Goal: Check status: Check status

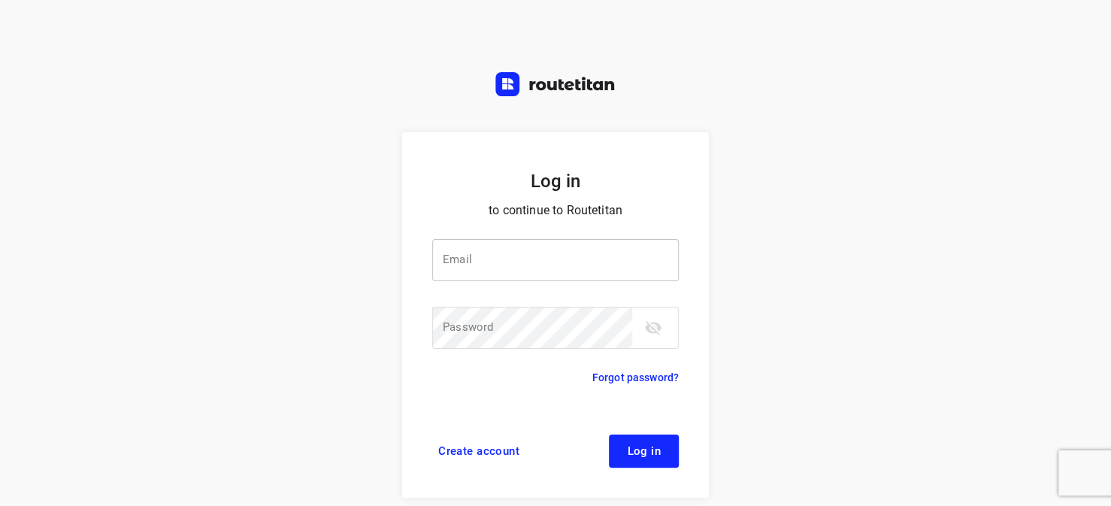
click at [468, 257] on input "email" at bounding box center [555, 260] width 247 height 42
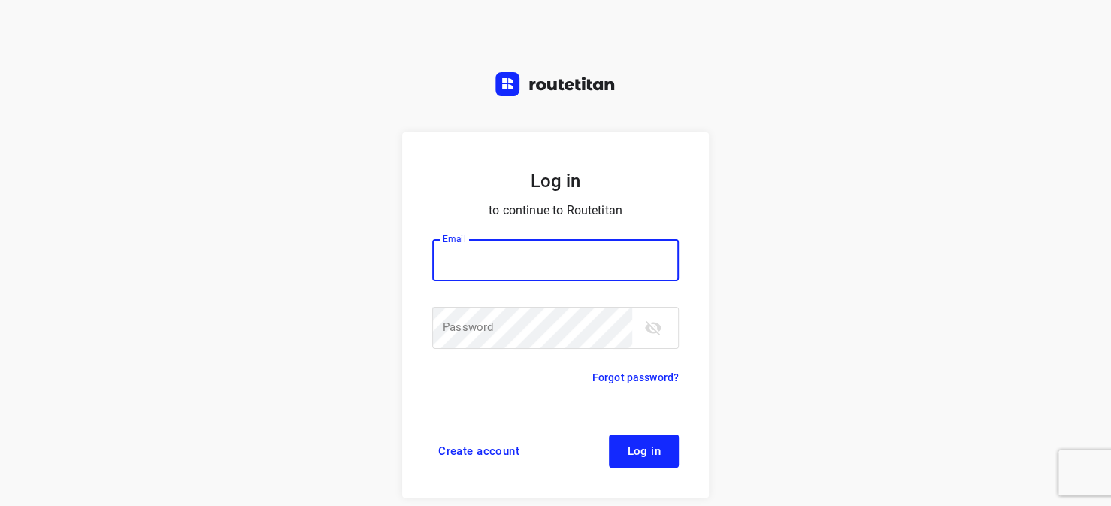
type input "[EMAIL_ADDRESS][DOMAIN_NAME]"
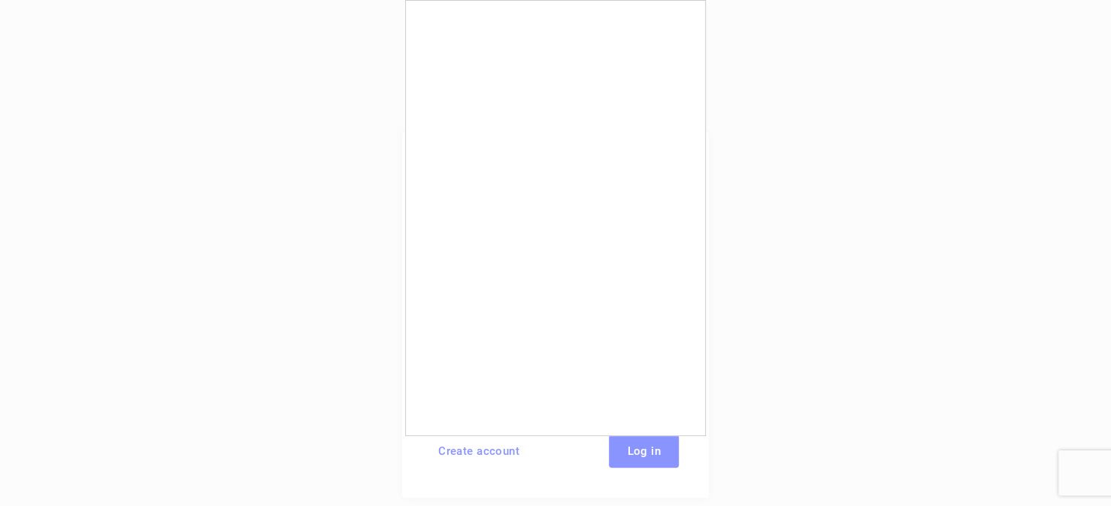
click at [632, 452] on body "Log in to continue to Routetitan Email horeca@kaddour.nl Email ​ Password Passw…" at bounding box center [555, 253] width 1111 height 506
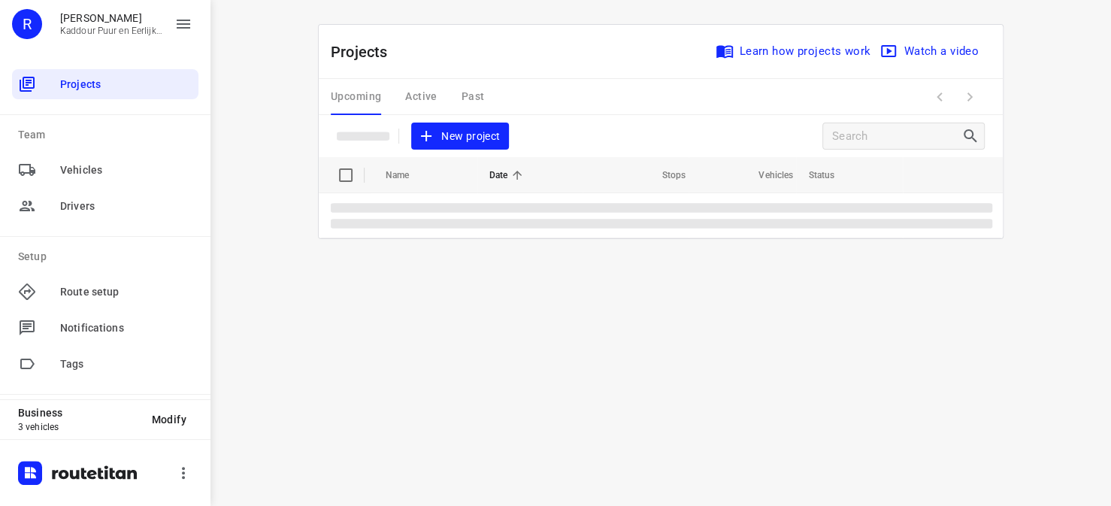
click at [428, 94] on div "Upcoming Active Past" at bounding box center [419, 97] width 177 height 36
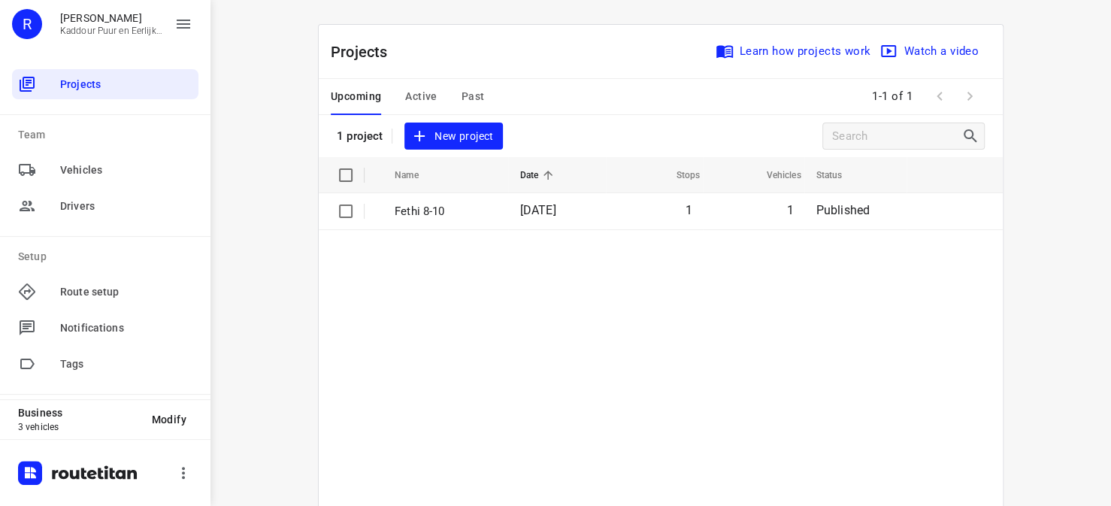
click at [420, 99] on span "Active" at bounding box center [421, 96] width 32 height 19
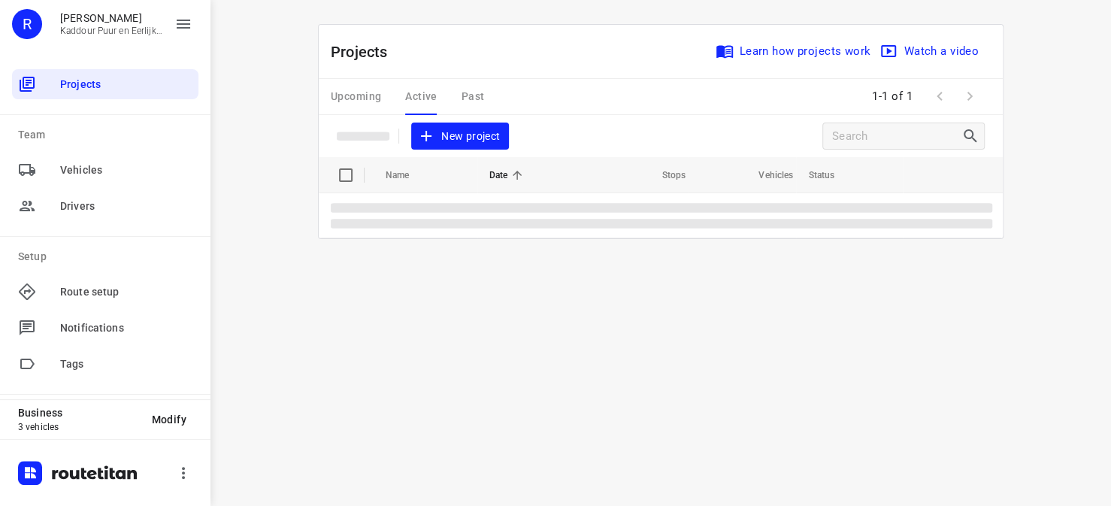
click at [418, 93] on div "Upcoming Active Past" at bounding box center [419, 97] width 177 height 36
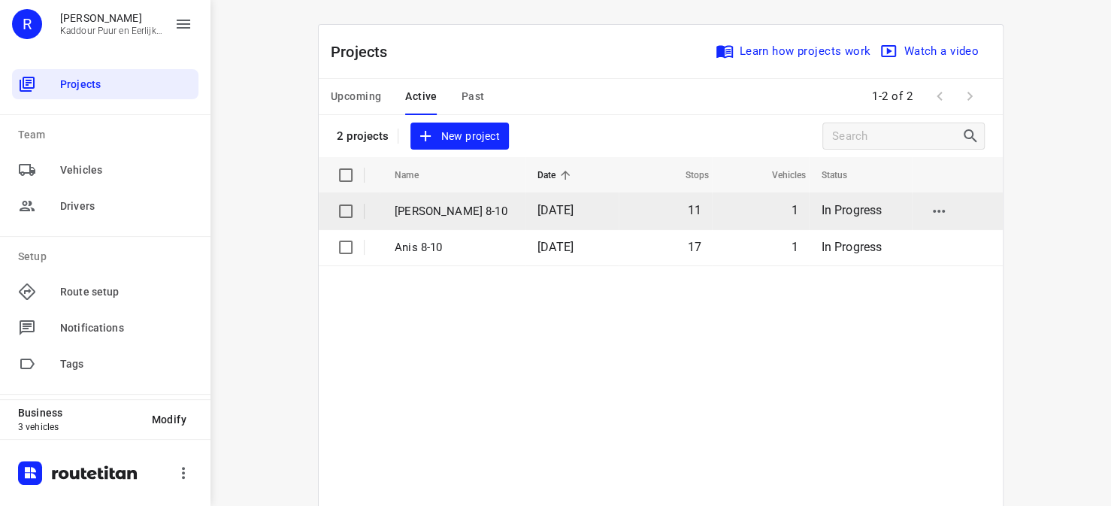
click at [426, 207] on p "[PERSON_NAME] 8-10" at bounding box center [455, 211] width 120 height 17
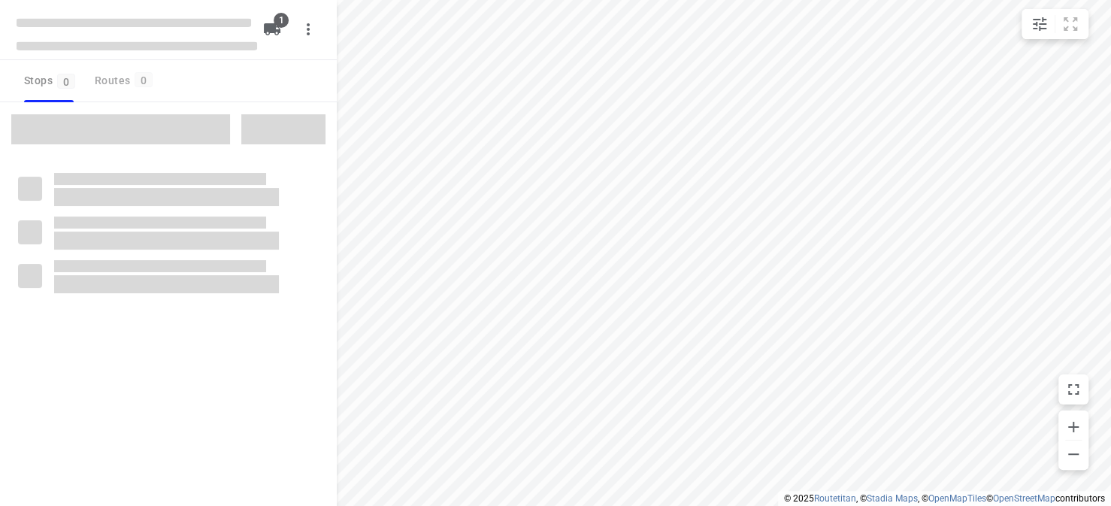
type input "distance"
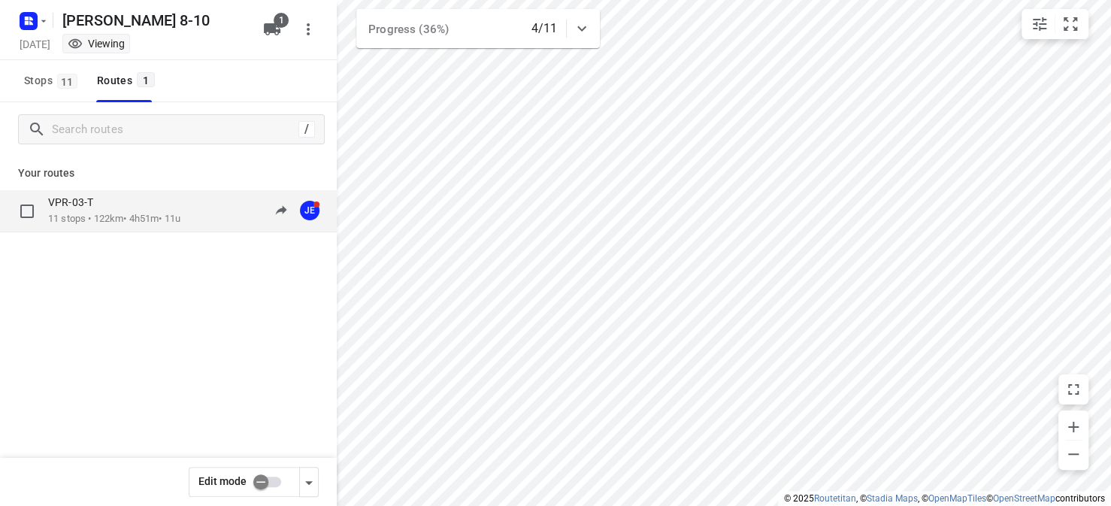
click at [173, 231] on div "VPR-03-T 11 stops • 122km • 4h51m • 11u 09:34-14:30 JE" at bounding box center [168, 211] width 337 height 42
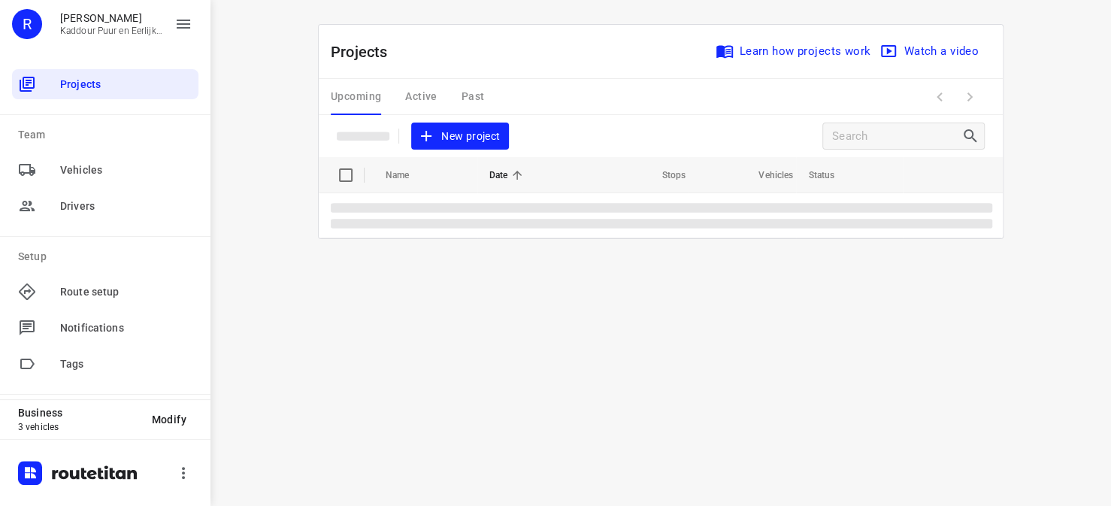
click at [430, 92] on div "Upcoming Active Past" at bounding box center [419, 97] width 177 height 36
click at [429, 94] on div "Upcoming Active Past" at bounding box center [419, 97] width 177 height 36
click at [425, 107] on div "Upcoming Active Past" at bounding box center [419, 97] width 177 height 36
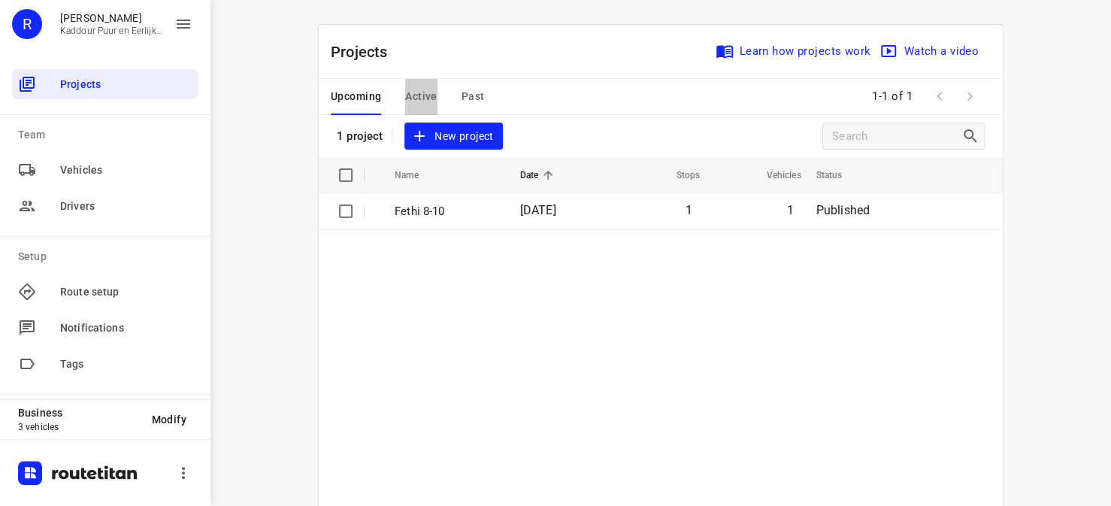
click at [426, 100] on span "Active" at bounding box center [421, 96] width 32 height 19
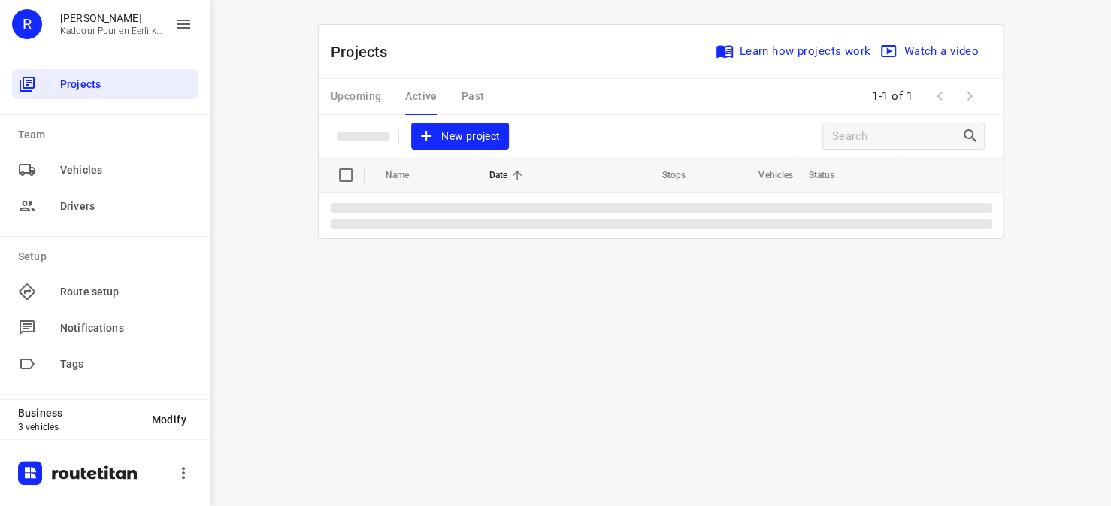
click at [426, 101] on div "Upcoming Active Past" at bounding box center [419, 97] width 177 height 36
click at [425, 99] on div "Upcoming Active Past" at bounding box center [419, 97] width 177 height 36
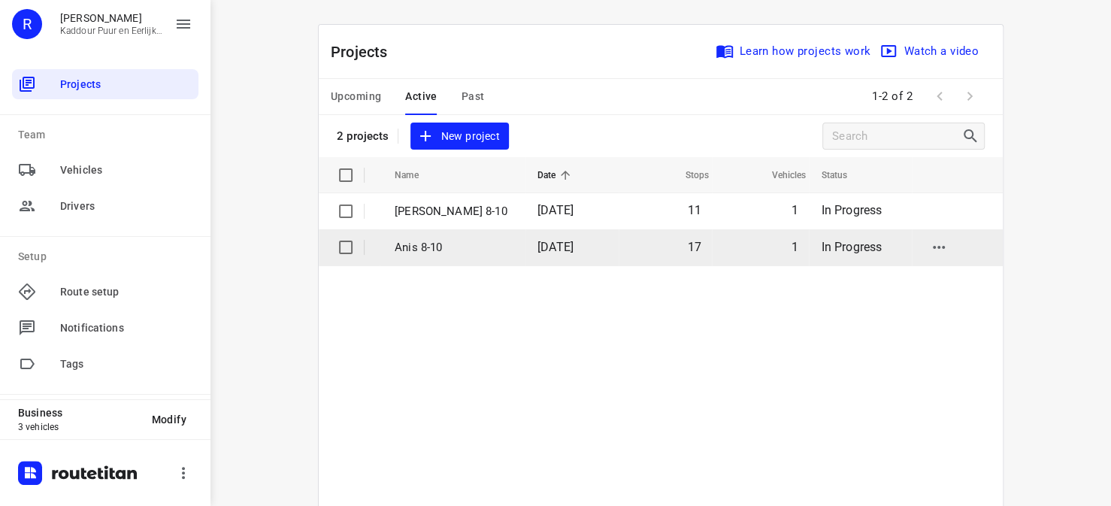
click at [417, 253] on p "Anis 8-10" at bounding box center [455, 247] width 120 height 17
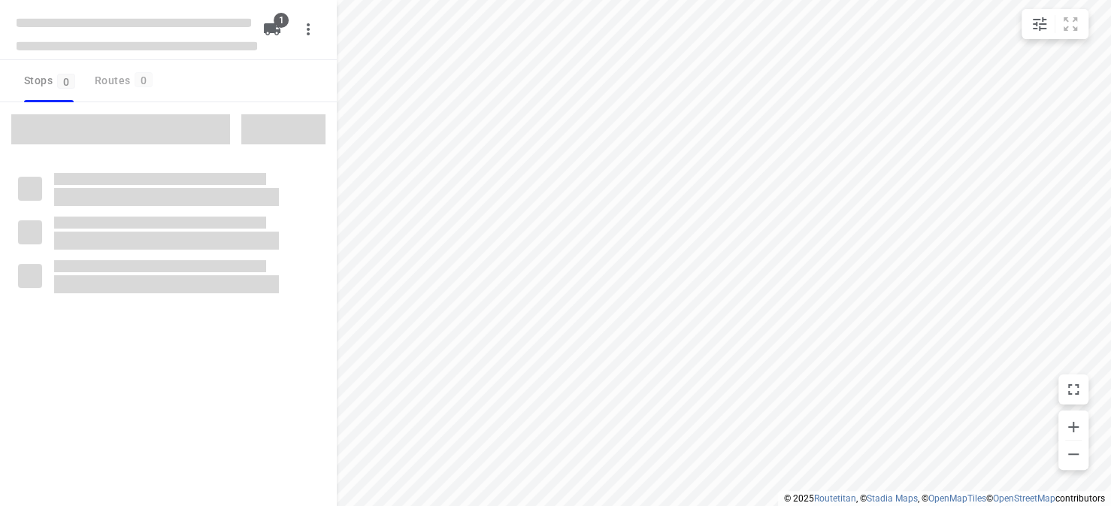
type input "distance"
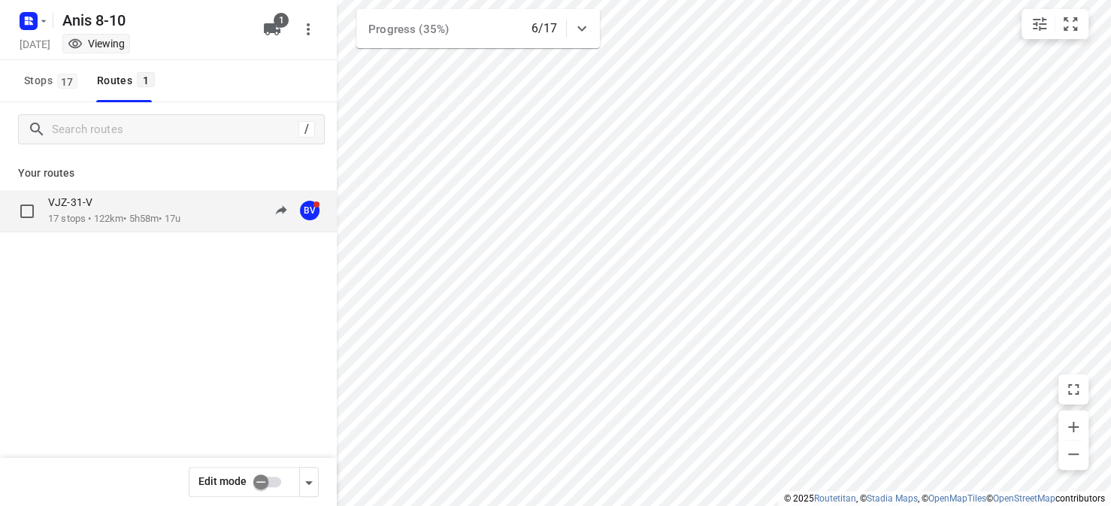
click at [159, 224] on p "17 stops • 122km • 5h58m • 17u" at bounding box center [114, 219] width 132 height 14
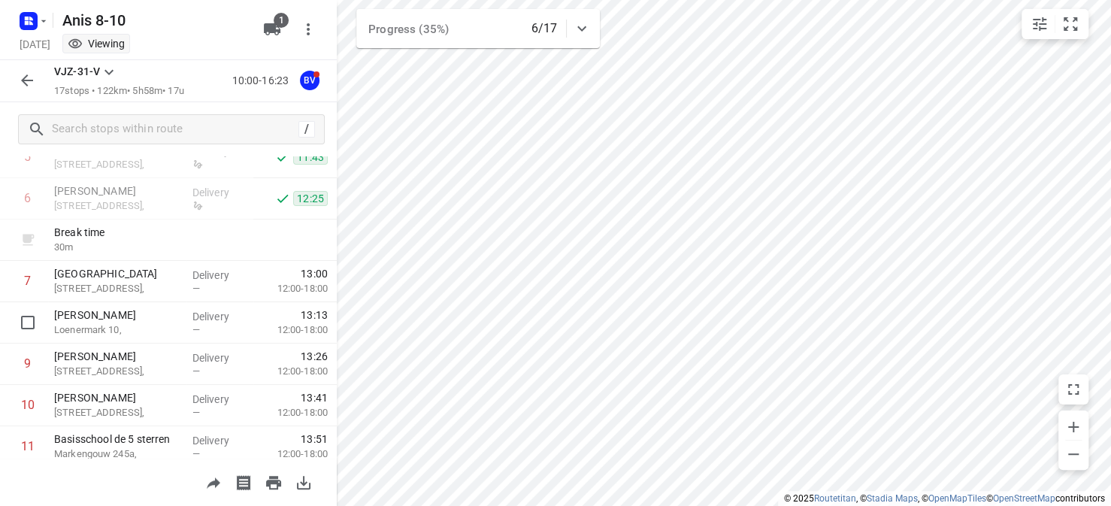
scroll to position [226, 0]
